Goal: Find specific fact: Find specific fact

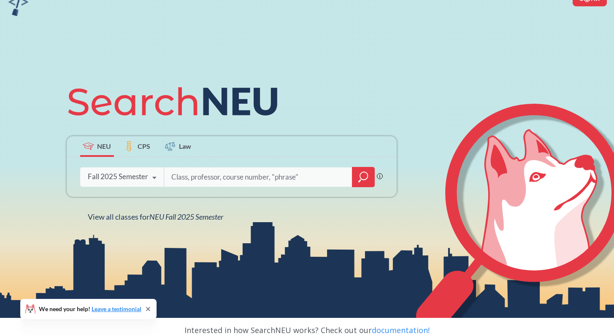
scroll to position [50, 0]
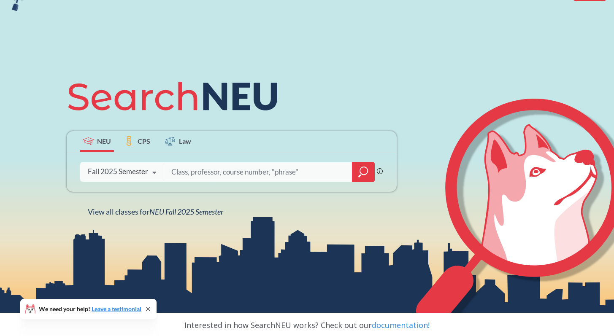
click at [153, 169] on icon at bounding box center [154, 173] width 16 height 24
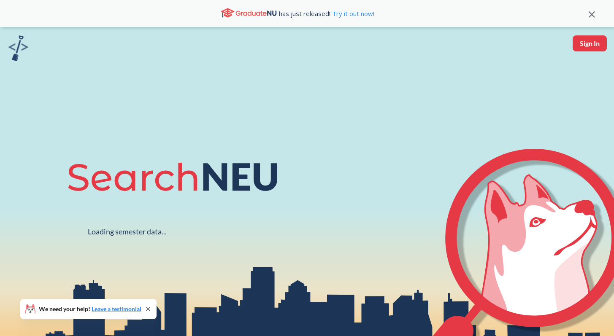
scroll to position [50, 0]
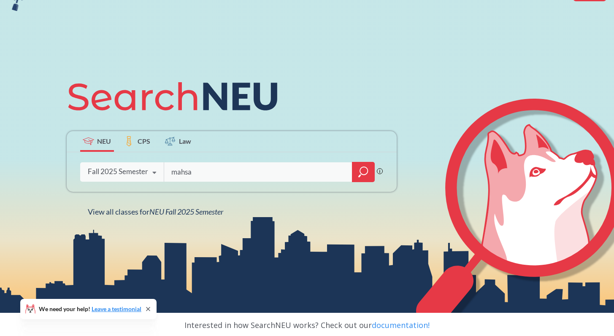
type input "mahsa"
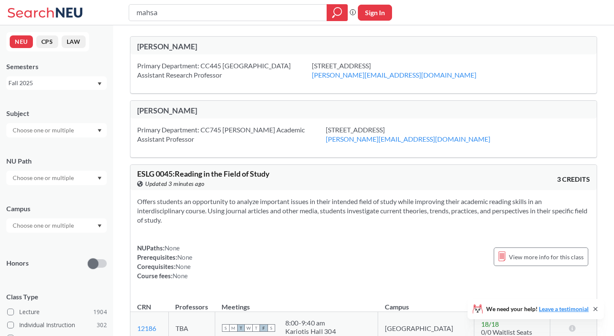
click at [189, 111] on div "[PERSON_NAME]" at bounding box center [250, 110] width 227 height 9
click at [216, 17] on input "mahsa" at bounding box center [227, 12] width 185 height 14
type input "[PERSON_NAME]"
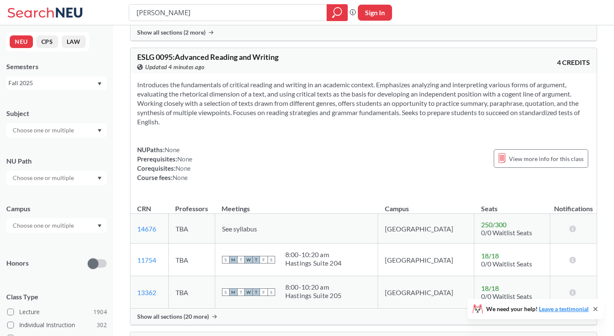
scroll to position [752, 0]
